Goal: Task Accomplishment & Management: Manage account settings

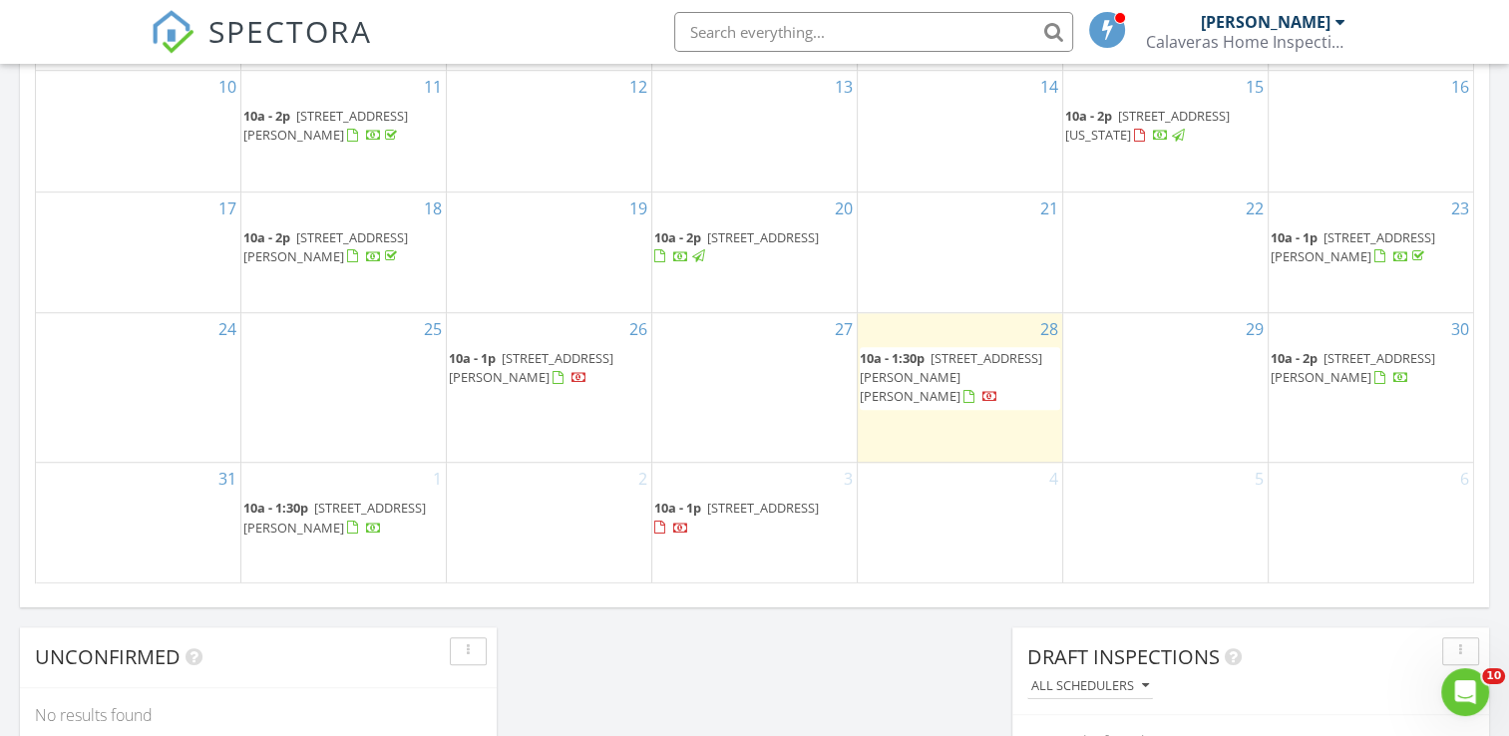
scroll to position [1297, 0]
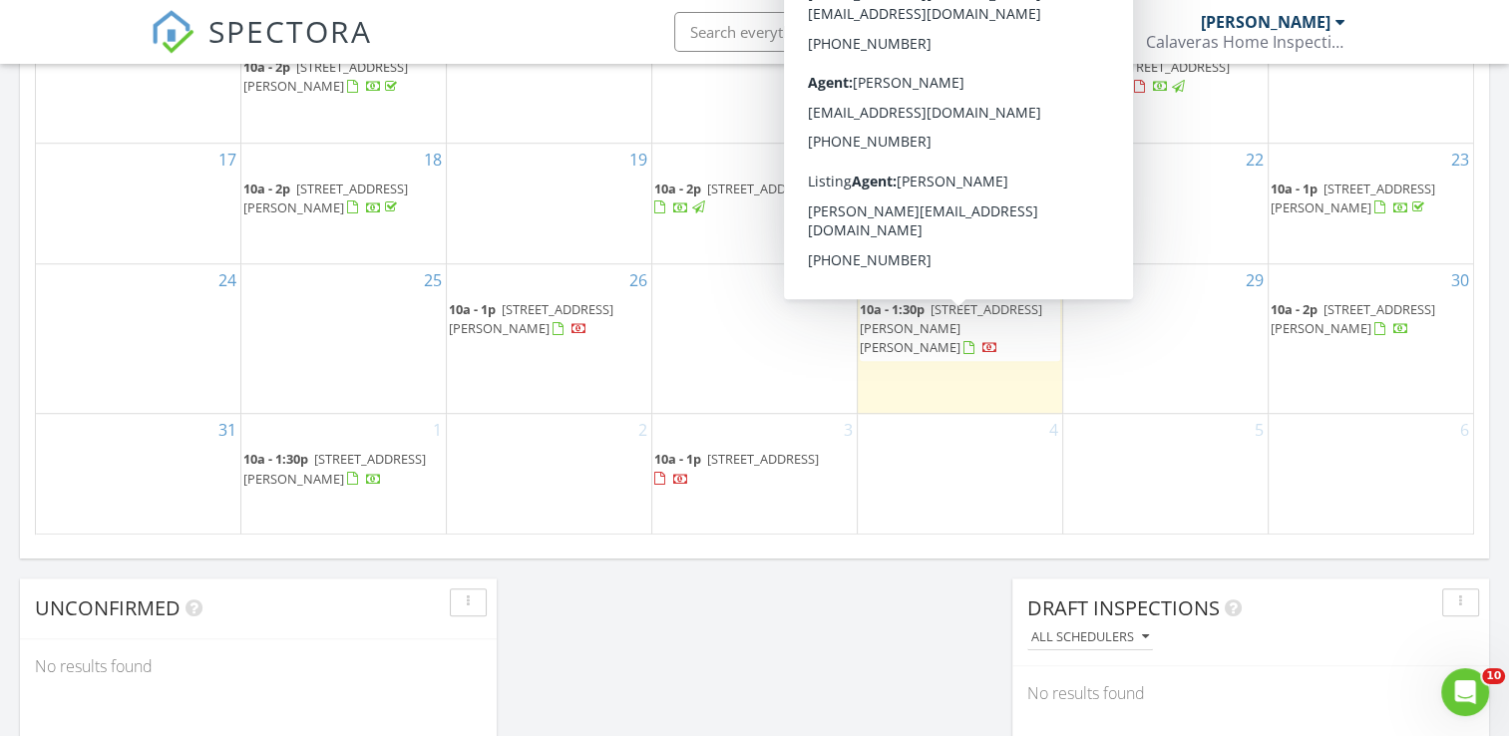
click at [964, 342] on div at bounding box center [972, 350] width 16 height 16
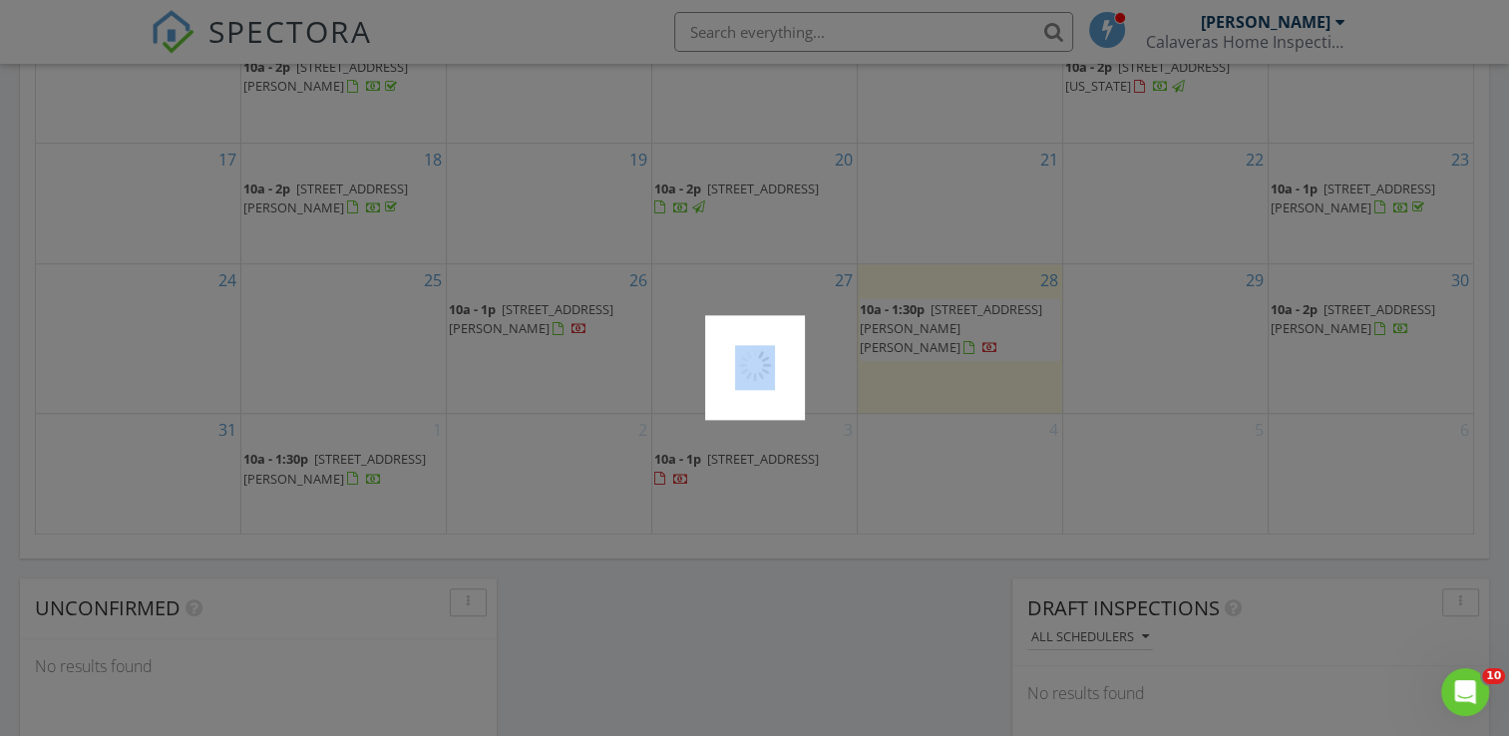
click at [955, 336] on div at bounding box center [754, 368] width 1509 height 736
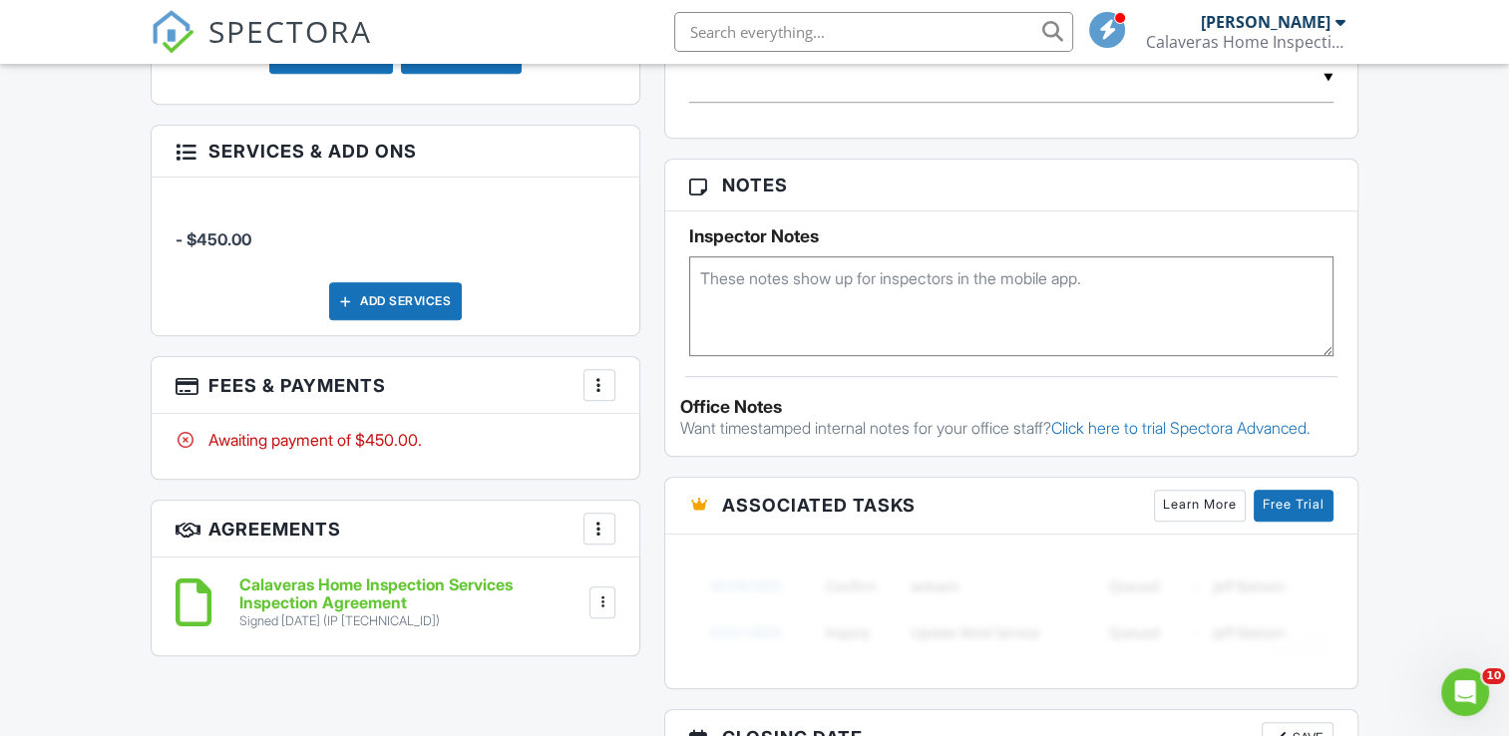
scroll to position [1297, 0]
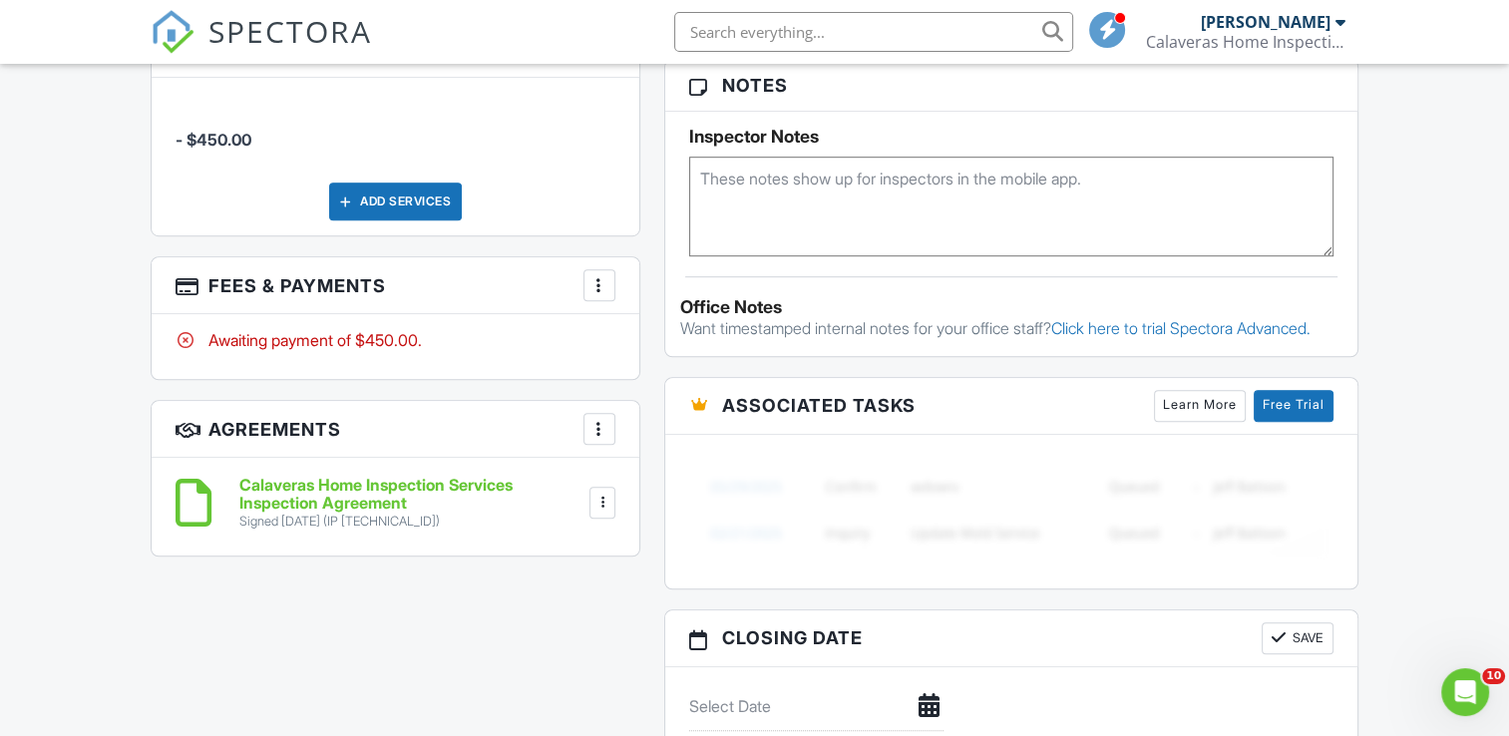
click at [598, 281] on div at bounding box center [600, 285] width 20 height 20
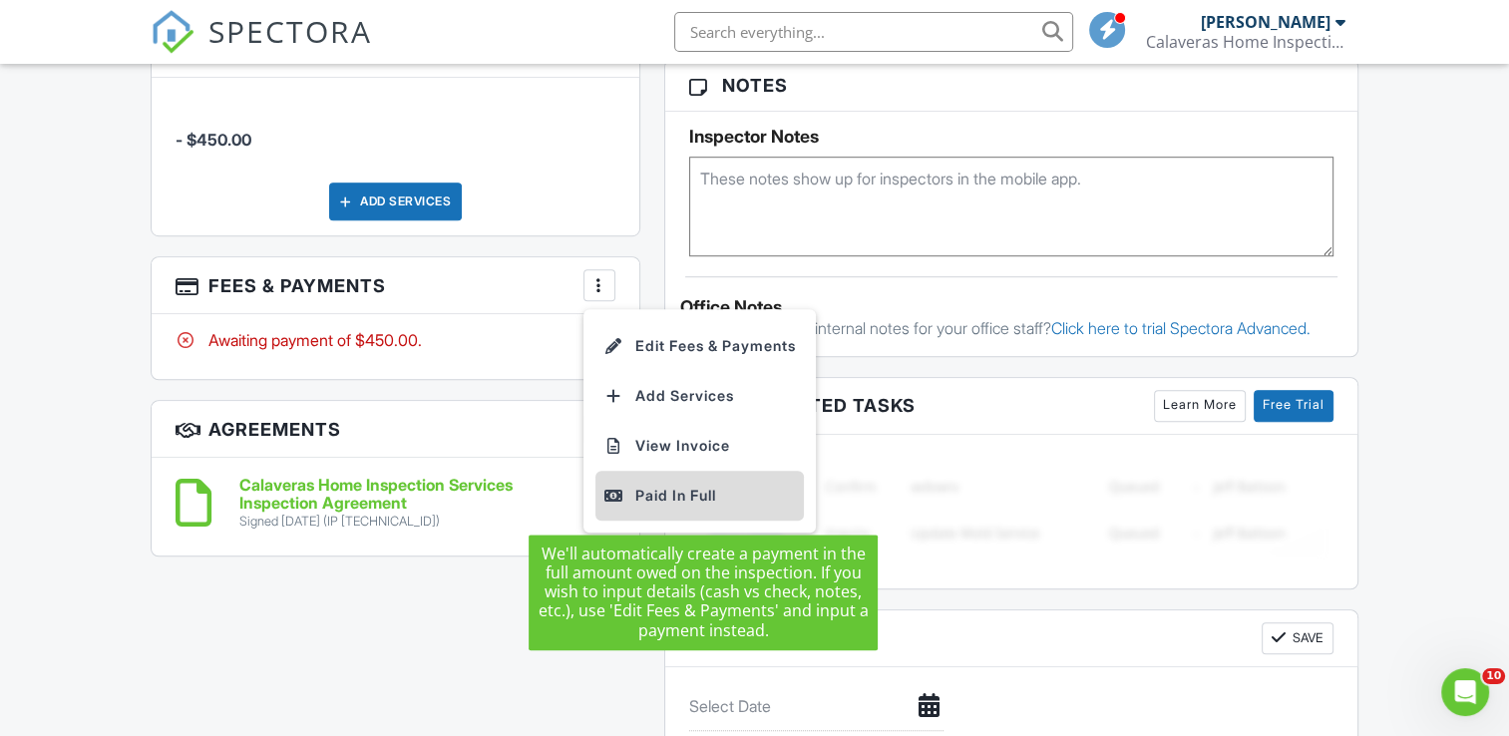
click at [682, 493] on div "Paid In Full" at bounding box center [700, 496] width 193 height 24
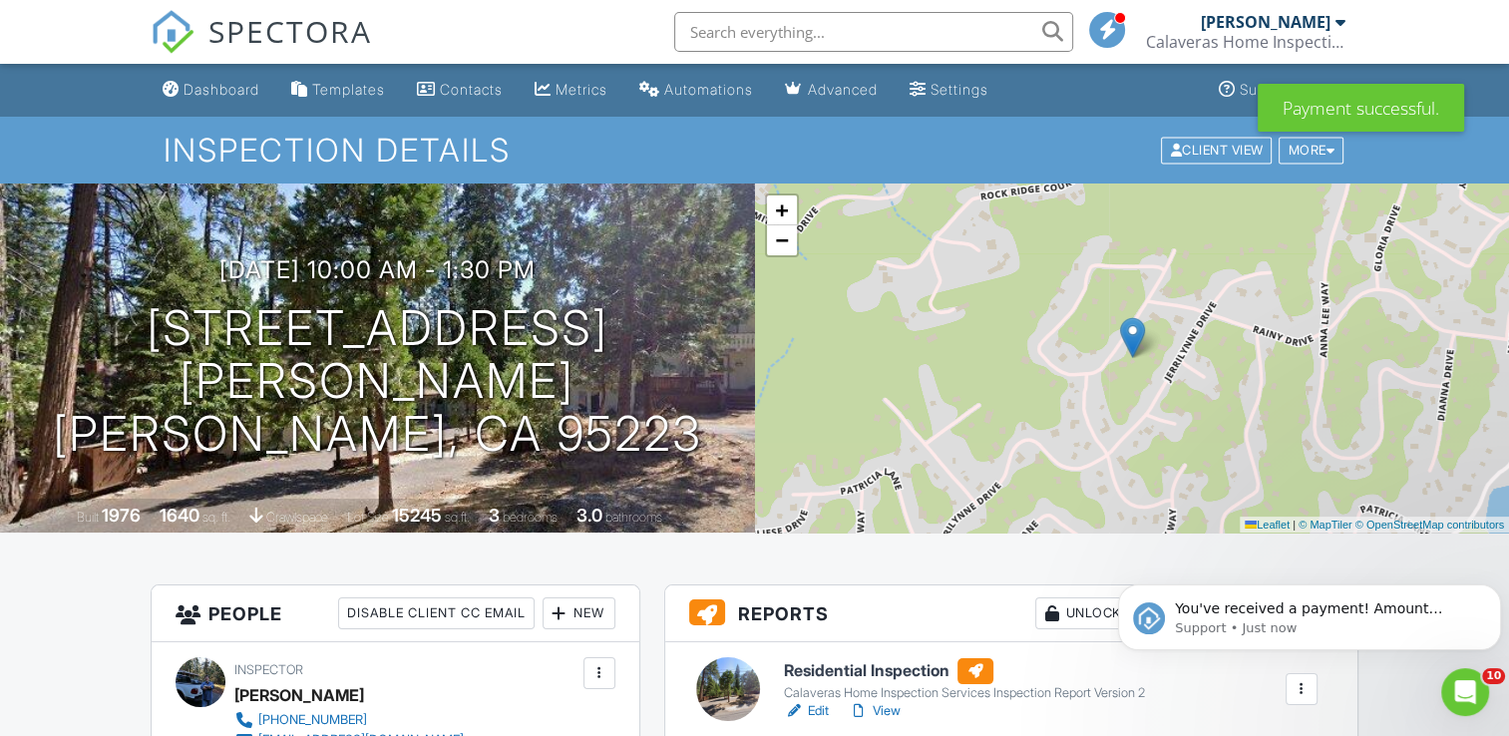
click at [818, 712] on link "Edit" at bounding box center [806, 711] width 45 height 20
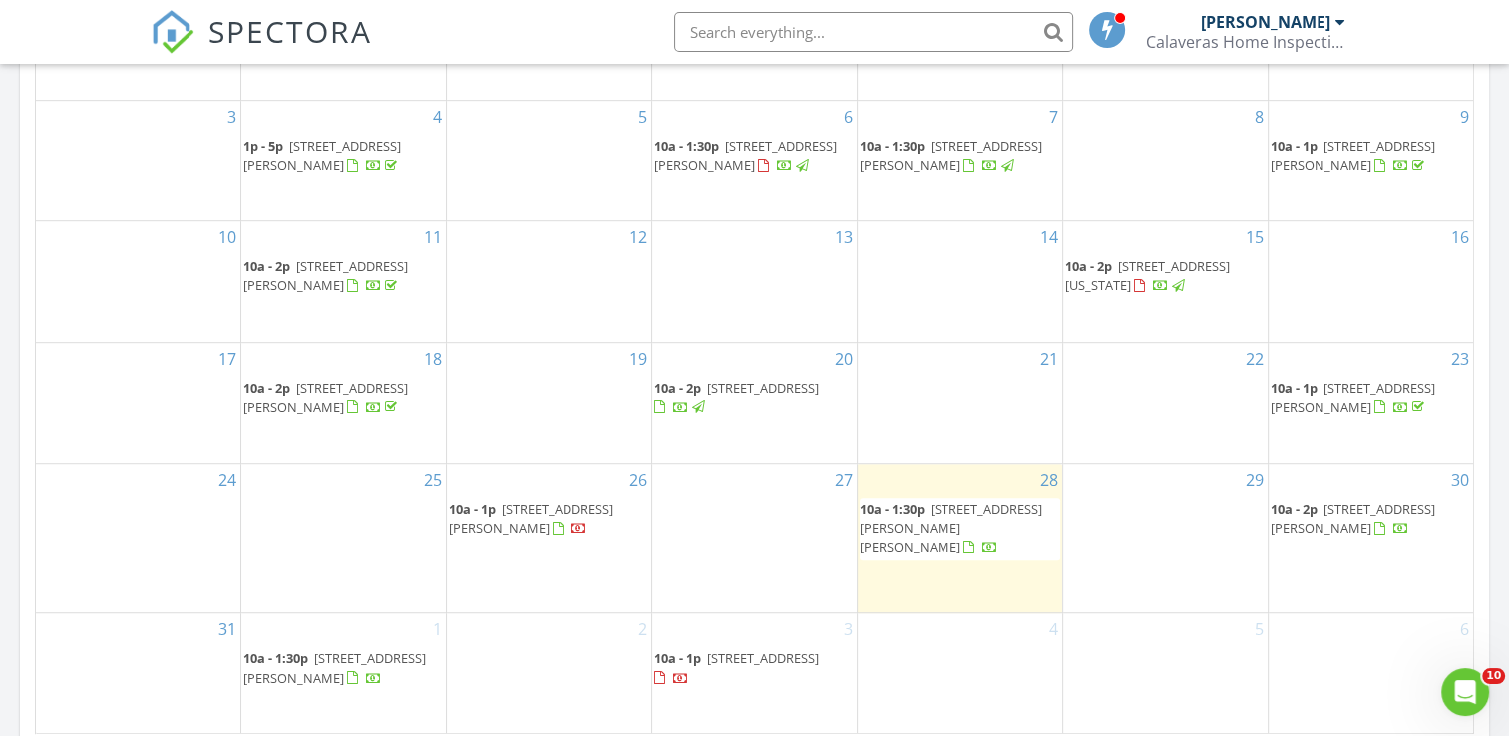
scroll to position [1197, 0]
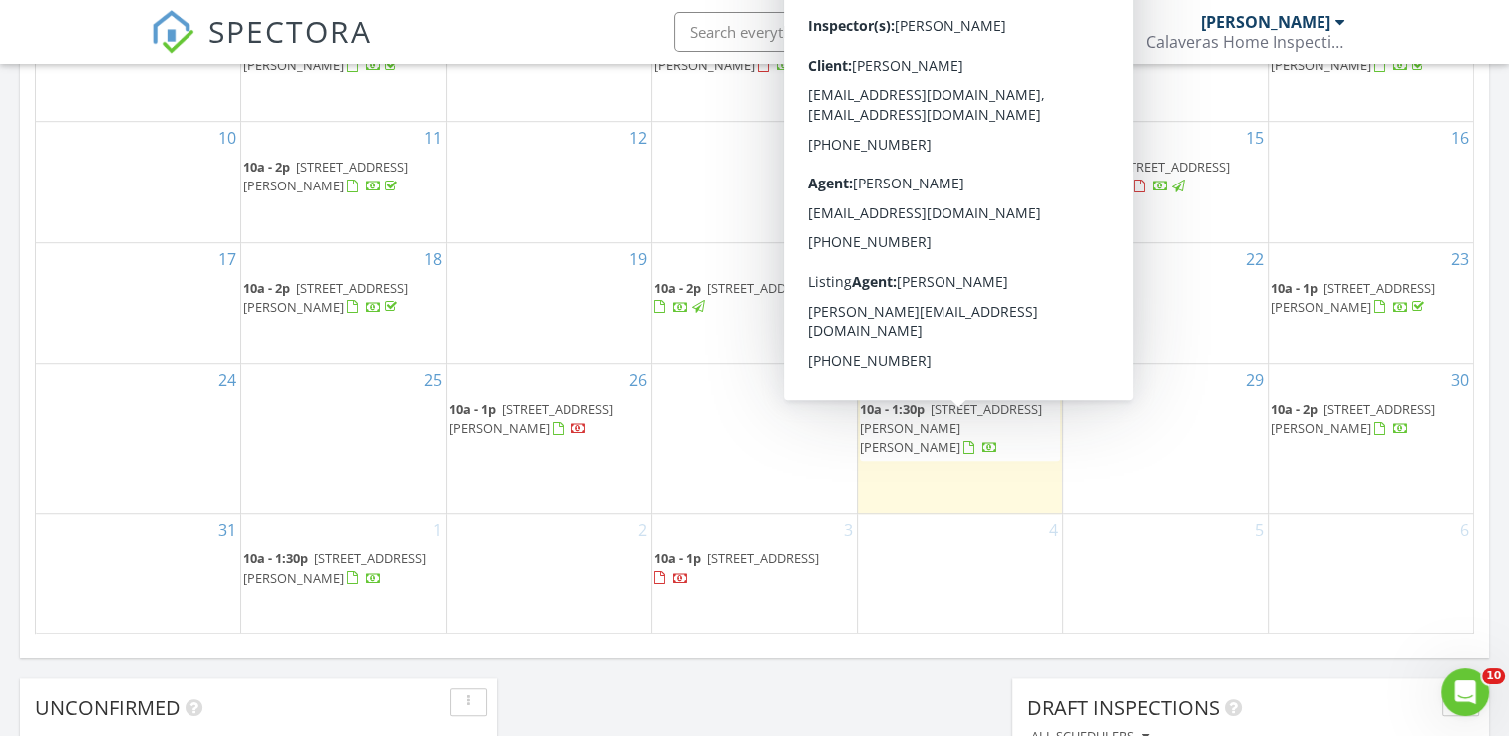
click at [952, 427] on span "10a - 1:30p 1849 Michelle Way , Arnold 95223" at bounding box center [960, 429] width 201 height 59
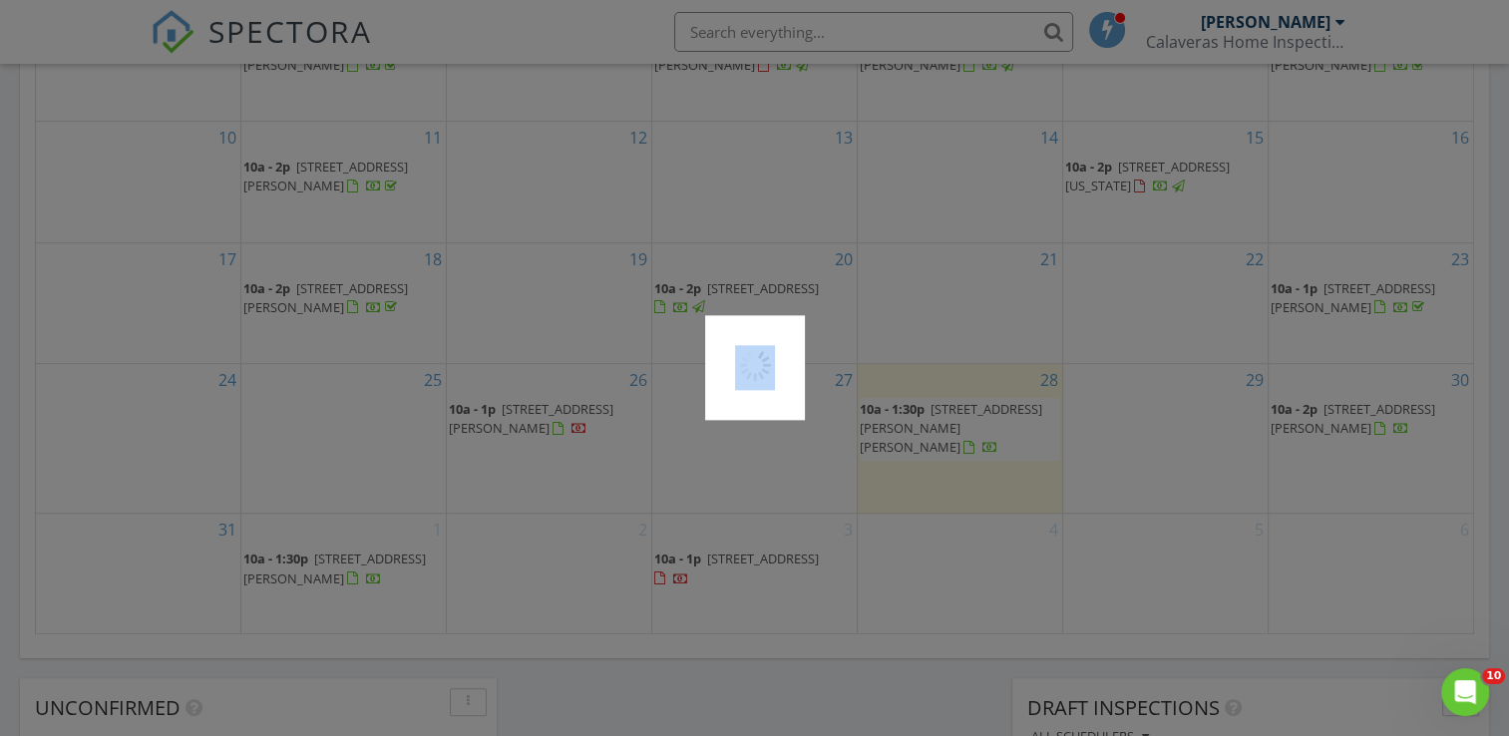
click at [952, 427] on div at bounding box center [754, 368] width 1509 height 736
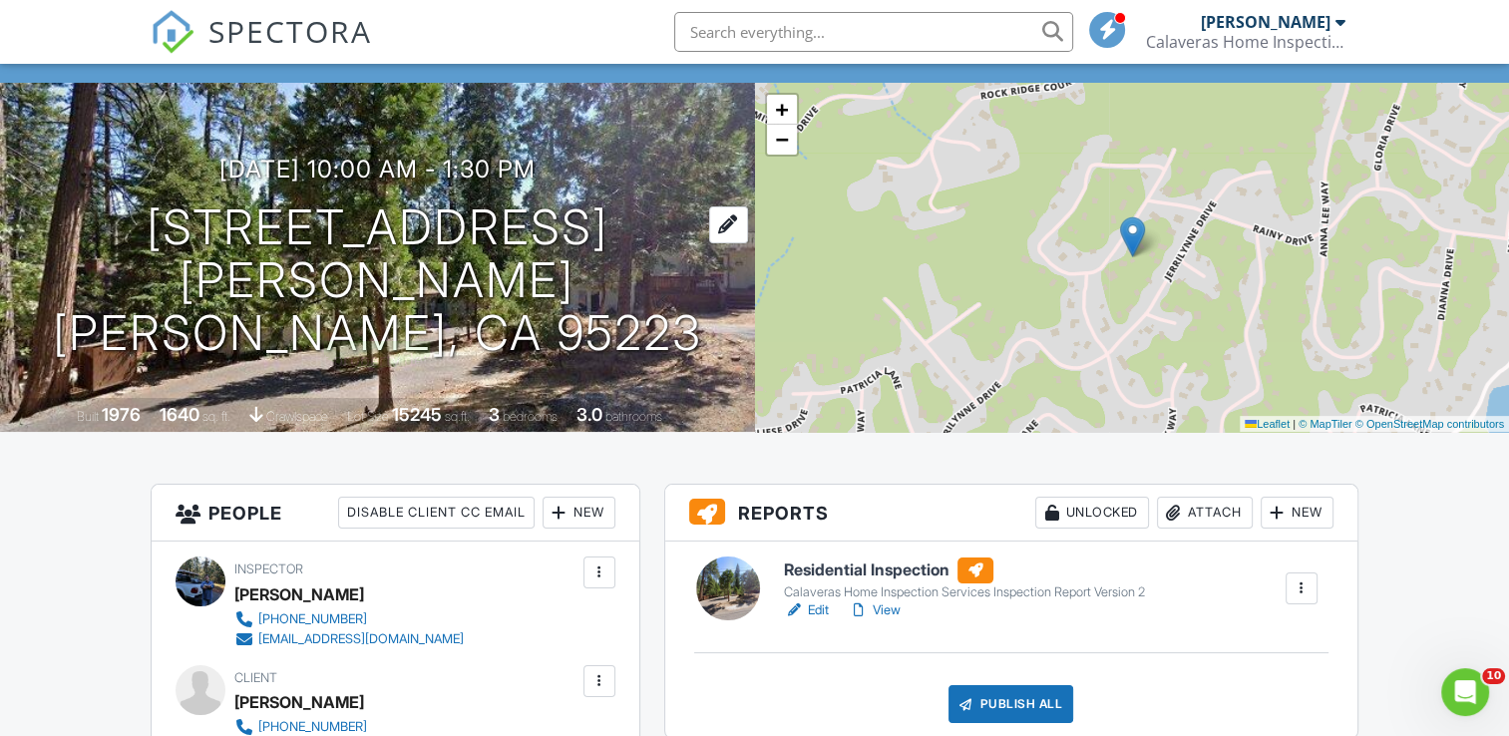
scroll to position [399, 0]
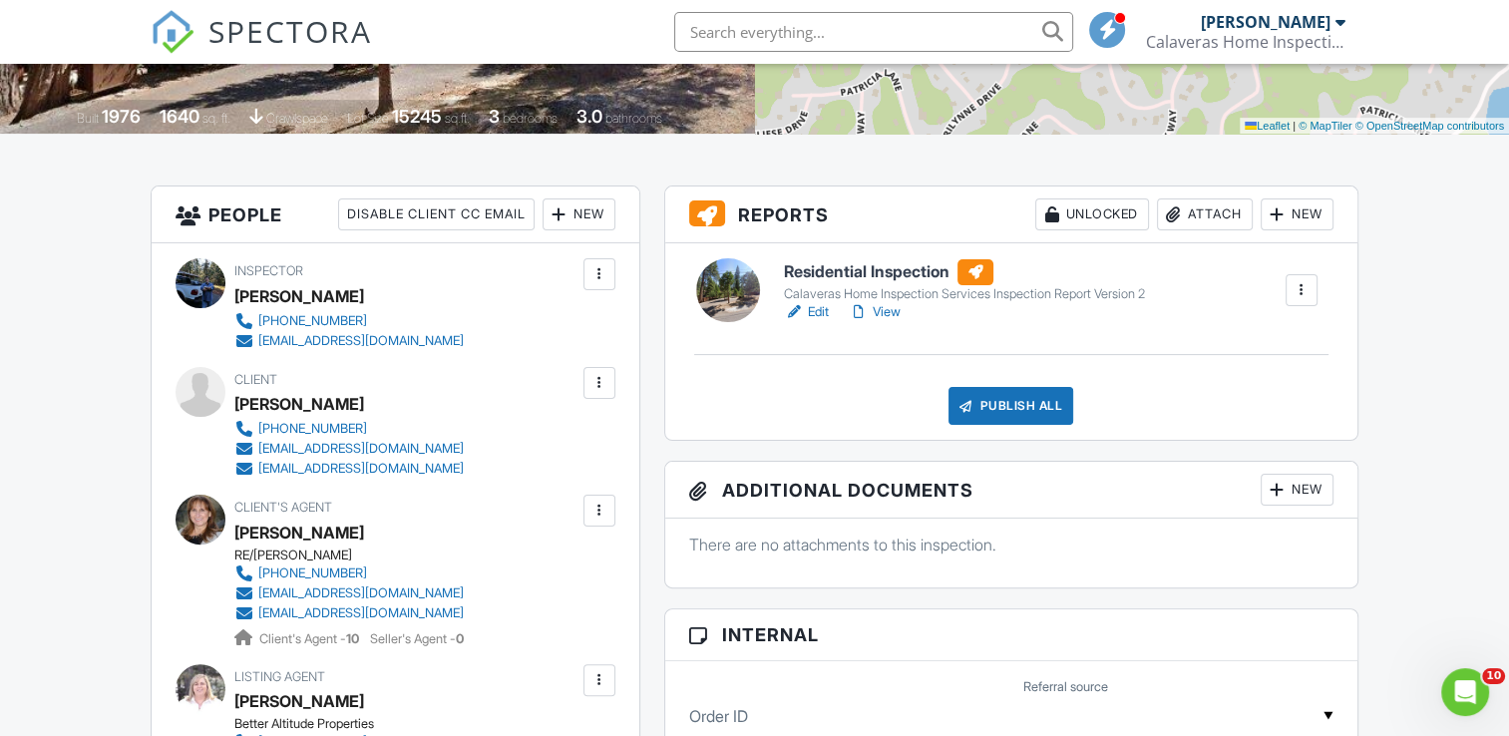
click at [818, 313] on link "Edit" at bounding box center [806, 312] width 45 height 20
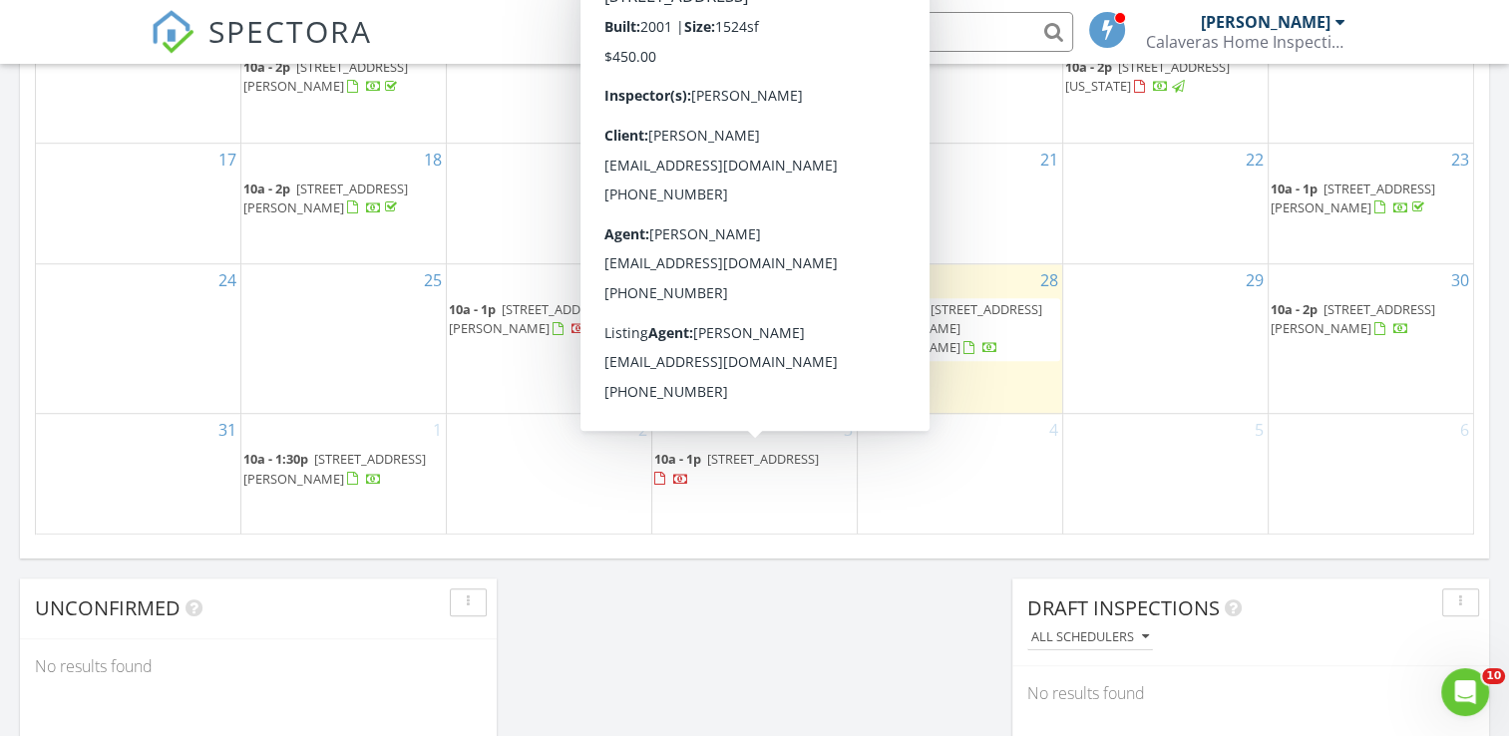
click at [722, 454] on span "[STREET_ADDRESS]" at bounding box center [763, 459] width 112 height 18
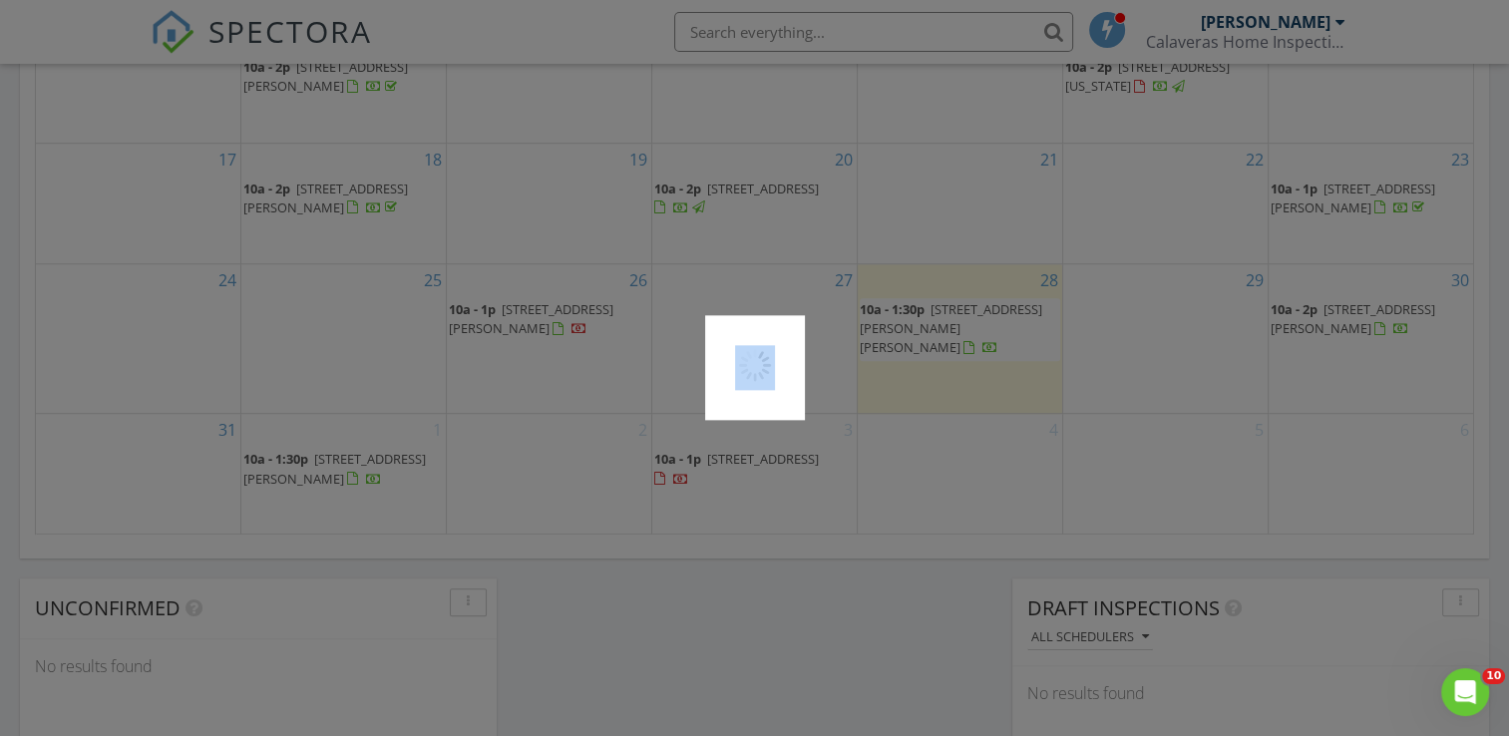
click at [722, 454] on div at bounding box center [754, 368] width 1509 height 736
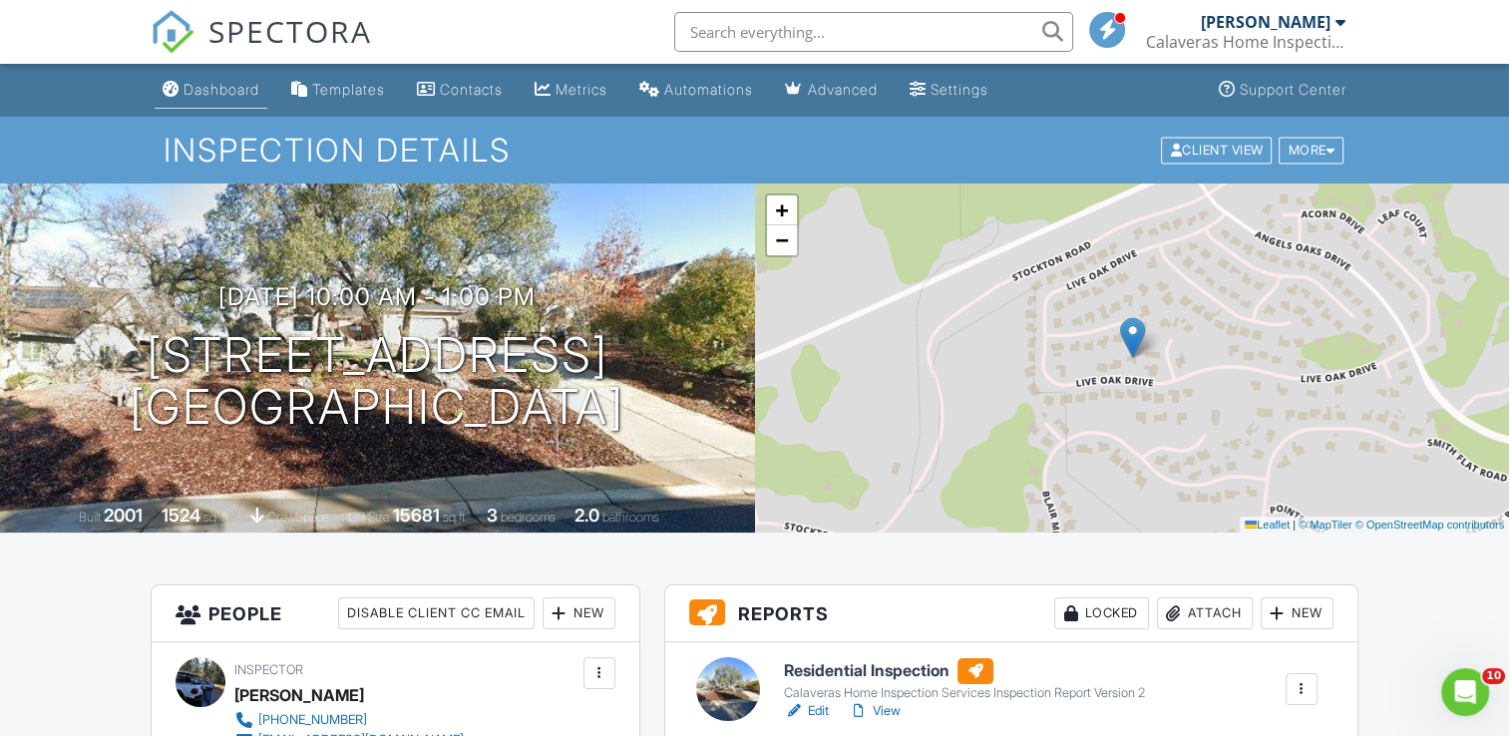
click at [209, 86] on div "Dashboard" at bounding box center [222, 89] width 76 height 17
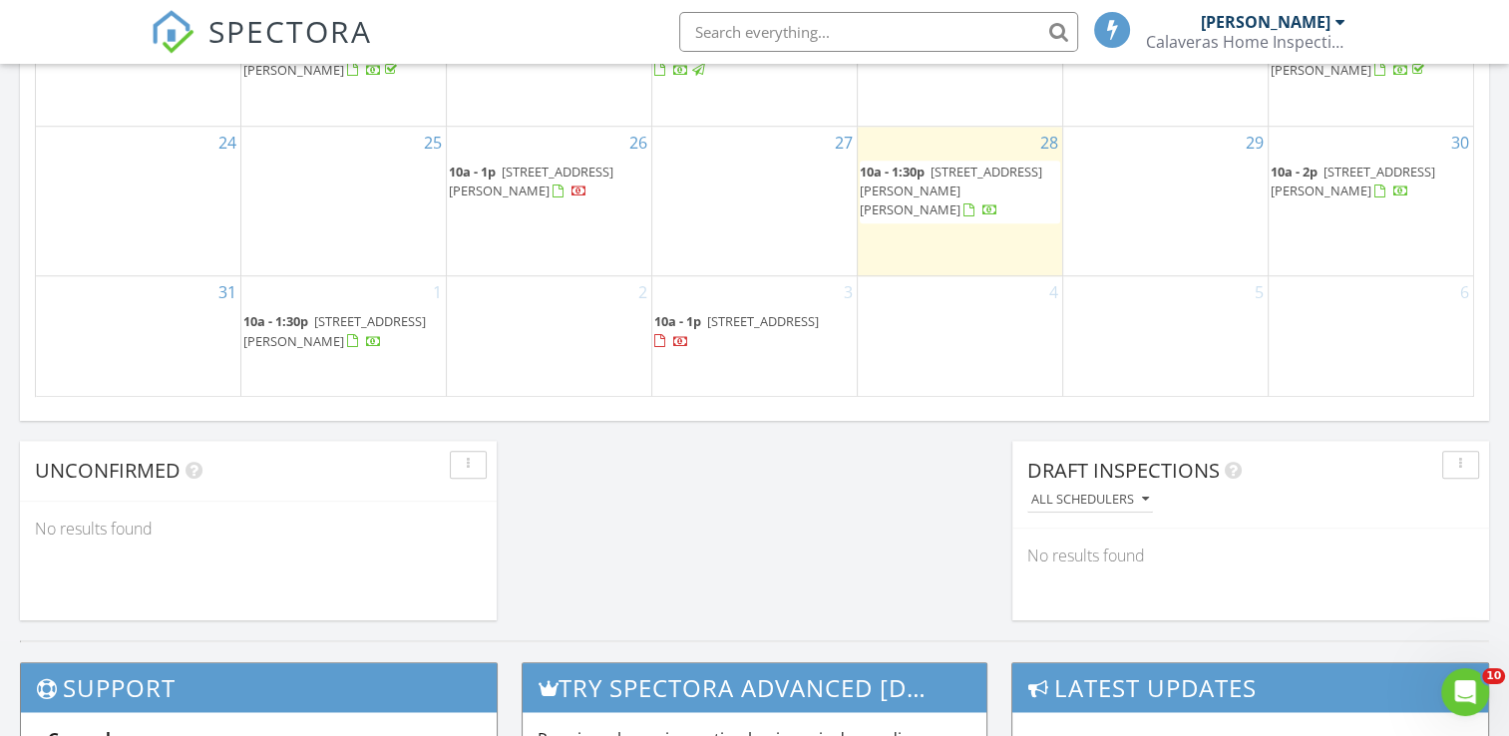
scroll to position [1335, 0]
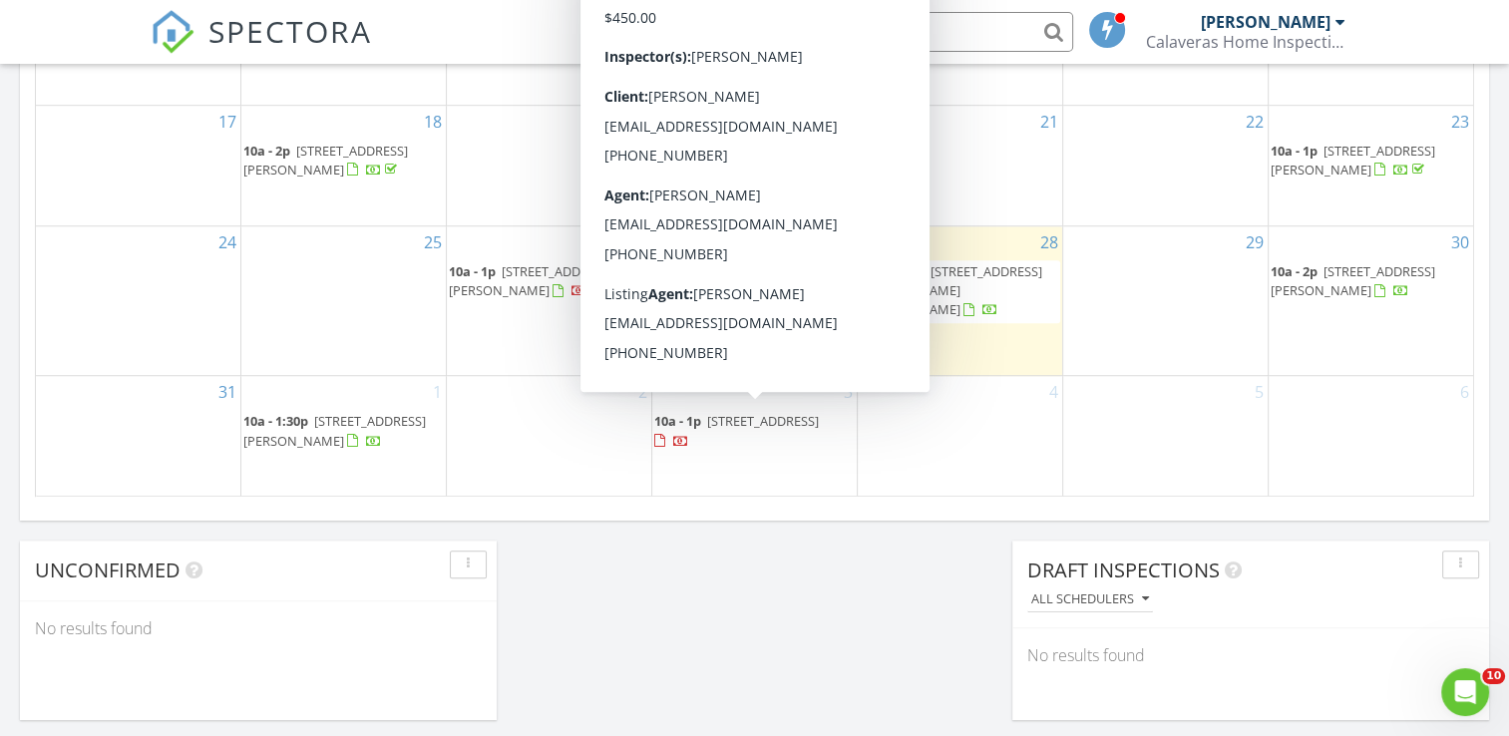
click at [734, 419] on span "617 Live Oak Dr , Angels Camp 95222" at bounding box center [763, 421] width 112 height 18
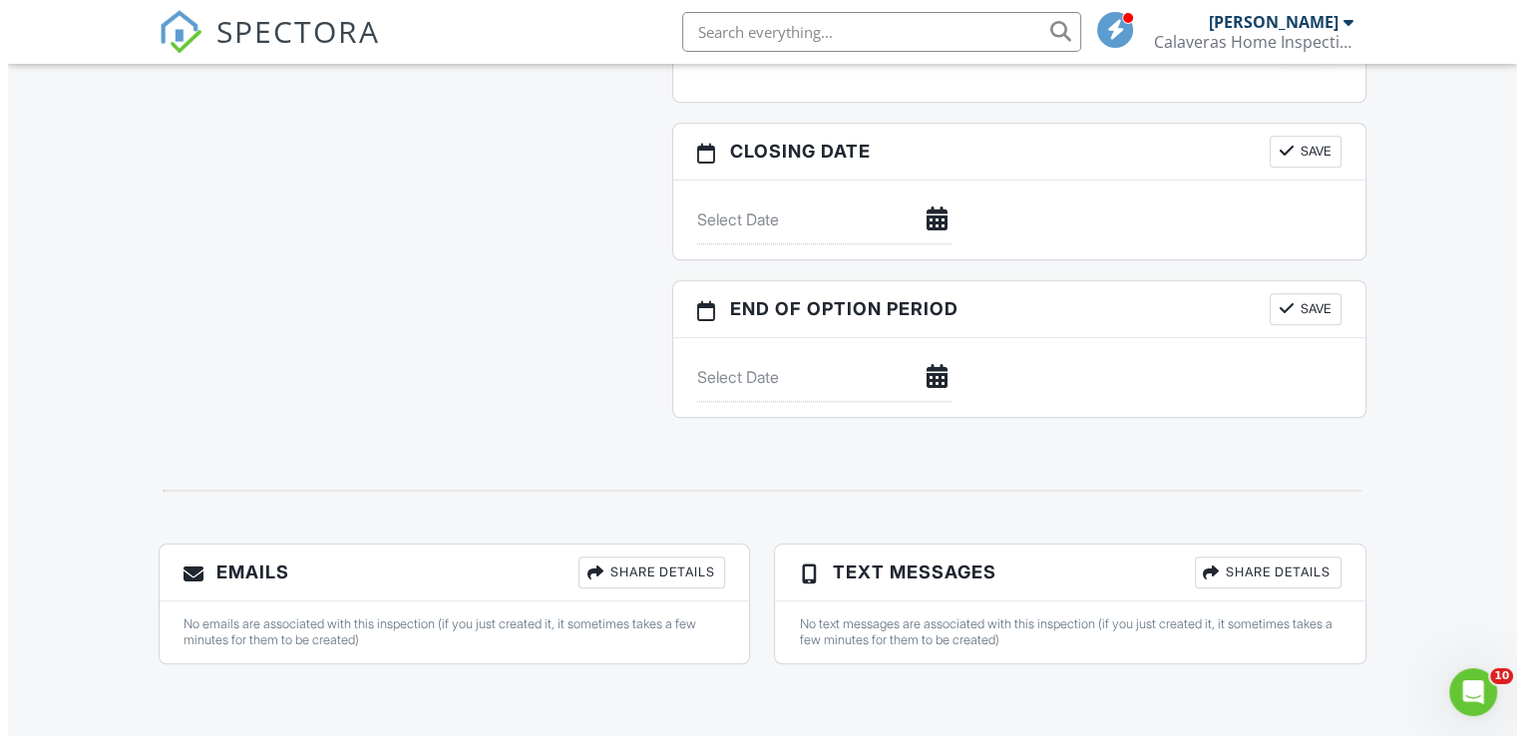
scroll to position [1100, 0]
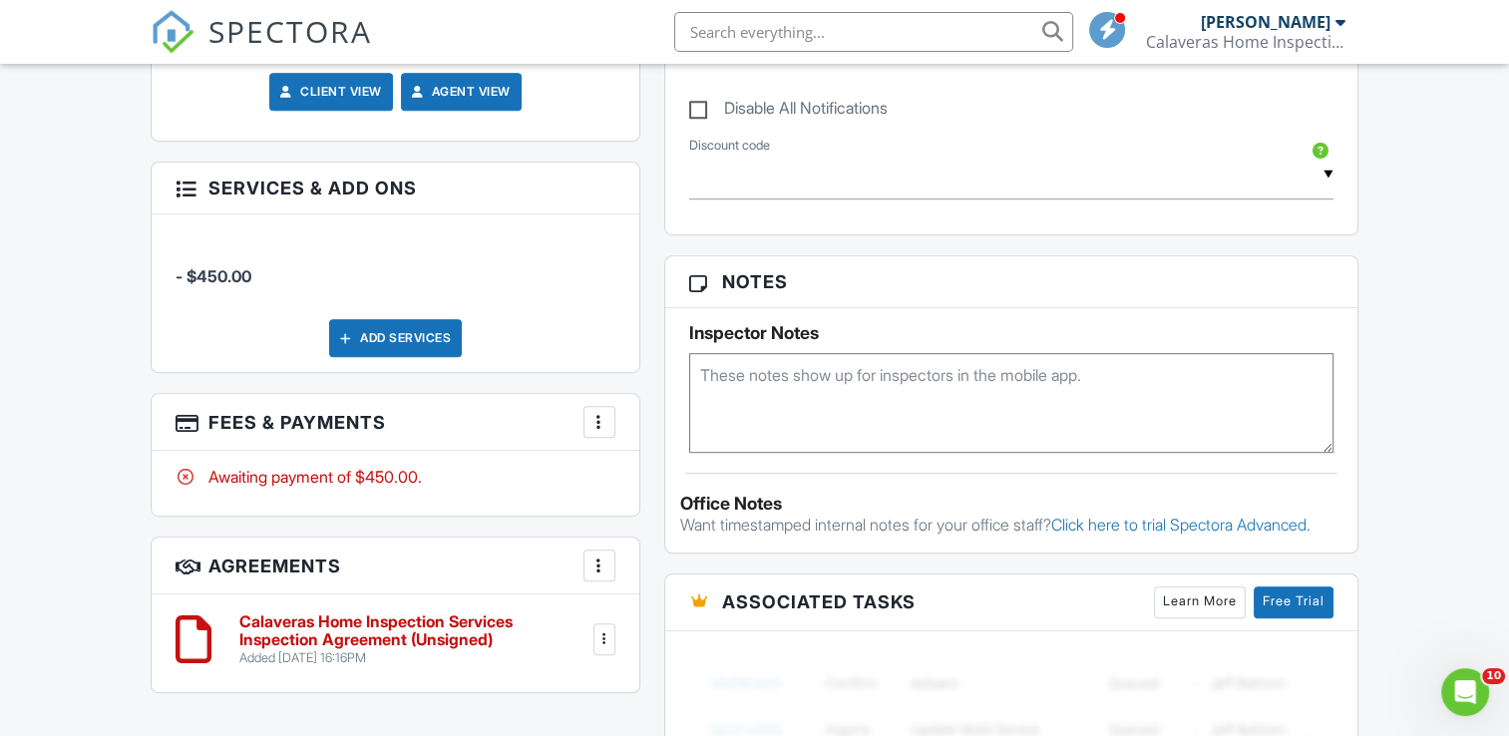
click at [602, 421] on div at bounding box center [600, 422] width 20 height 20
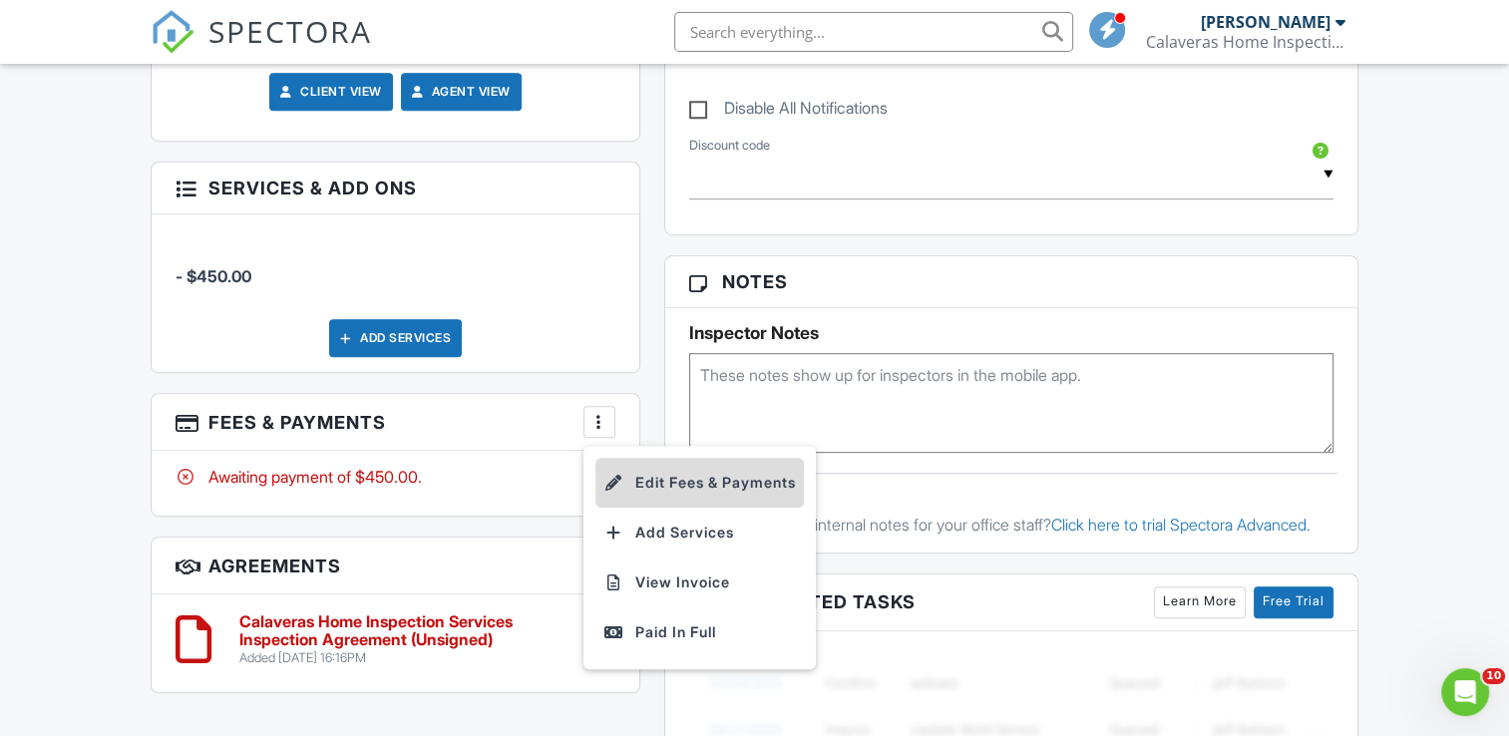
click at [682, 481] on li "Edit Fees & Payments" at bounding box center [700, 483] width 209 height 50
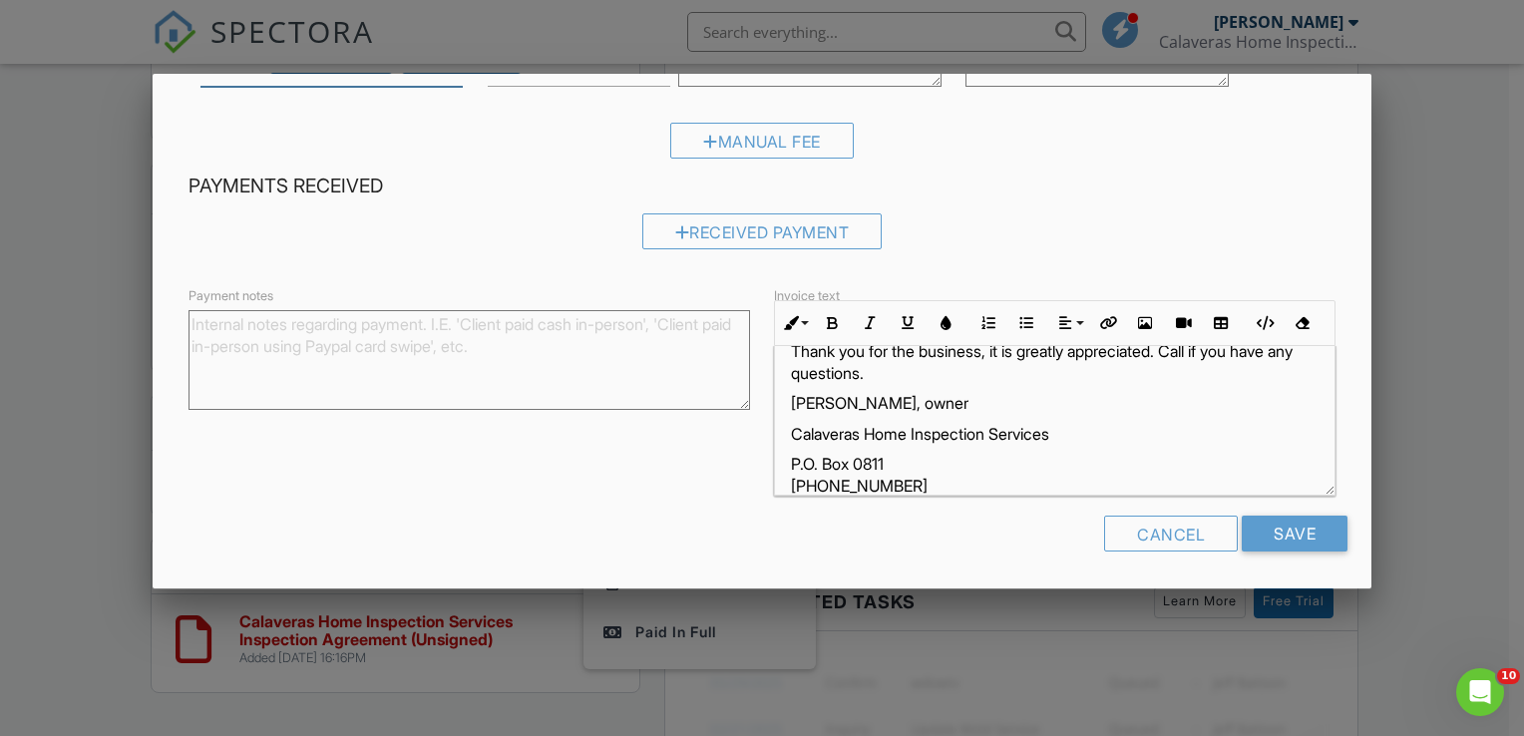
scroll to position [56, 0]
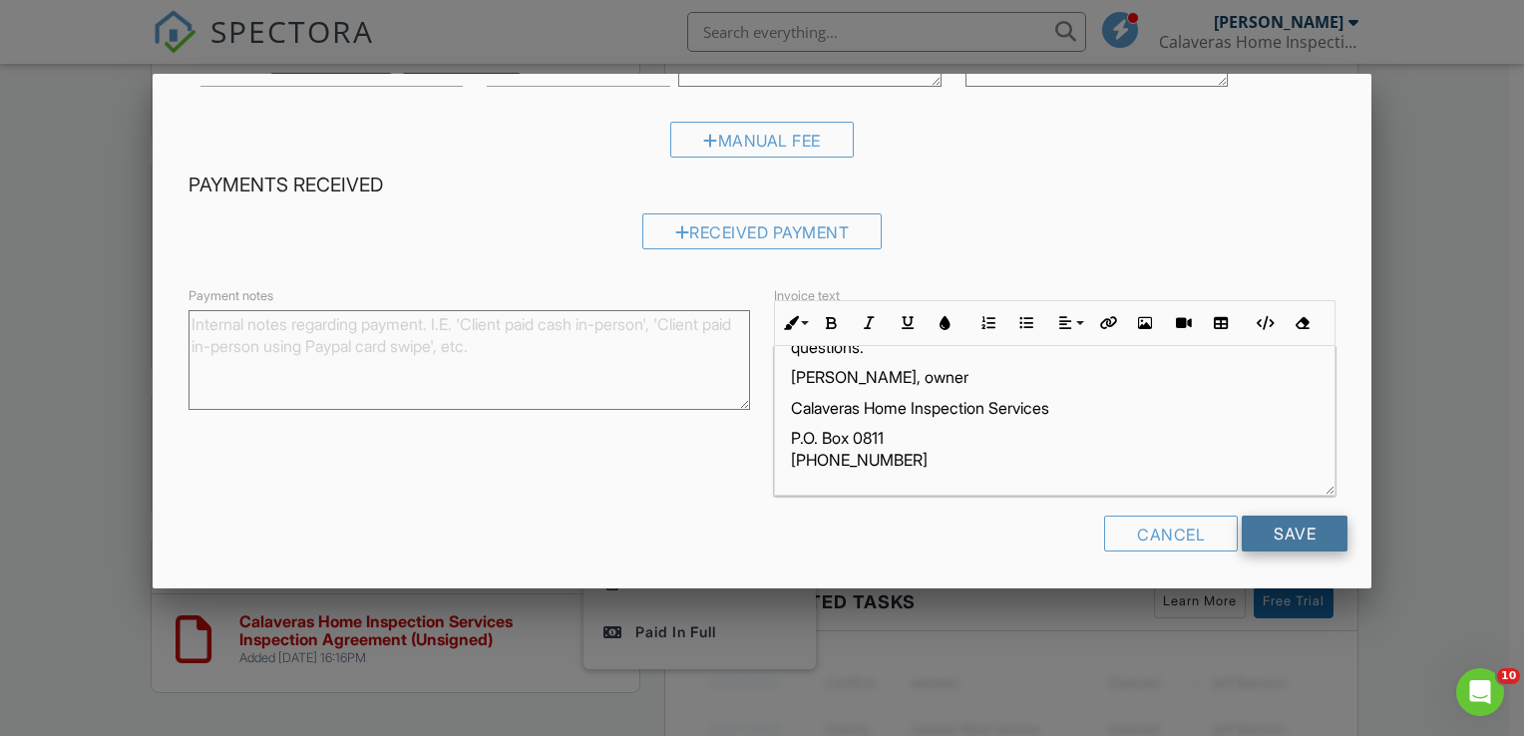
click at [1279, 529] on input "Save" at bounding box center [1295, 534] width 106 height 36
